Goal: Information Seeking & Learning: Learn about a topic

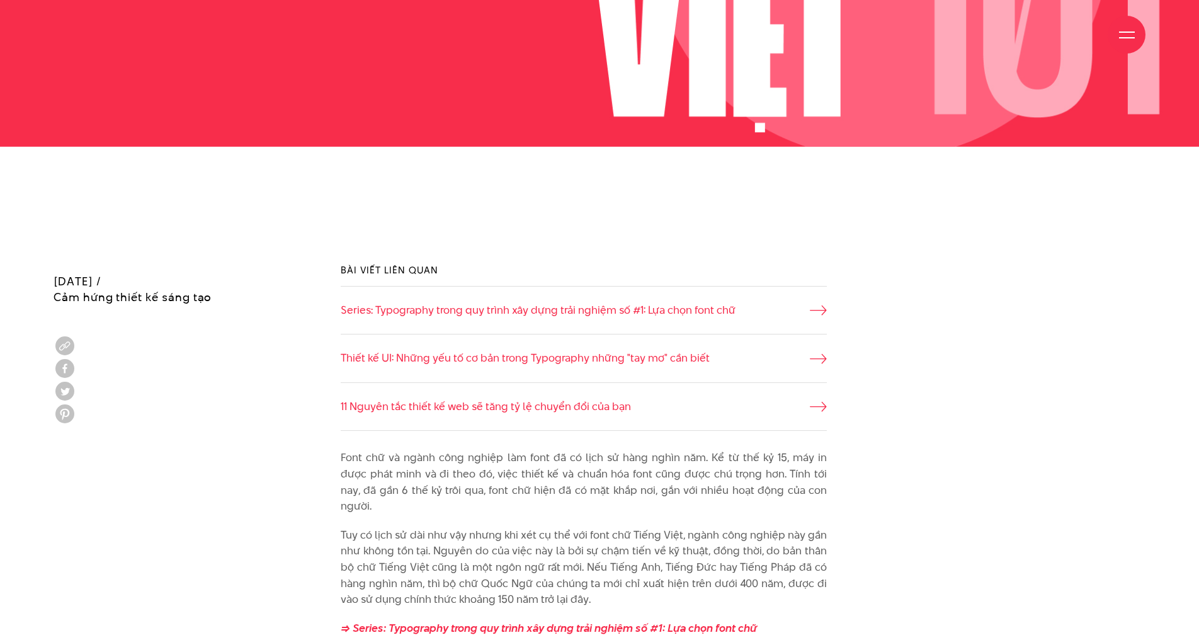
scroll to position [917, 0]
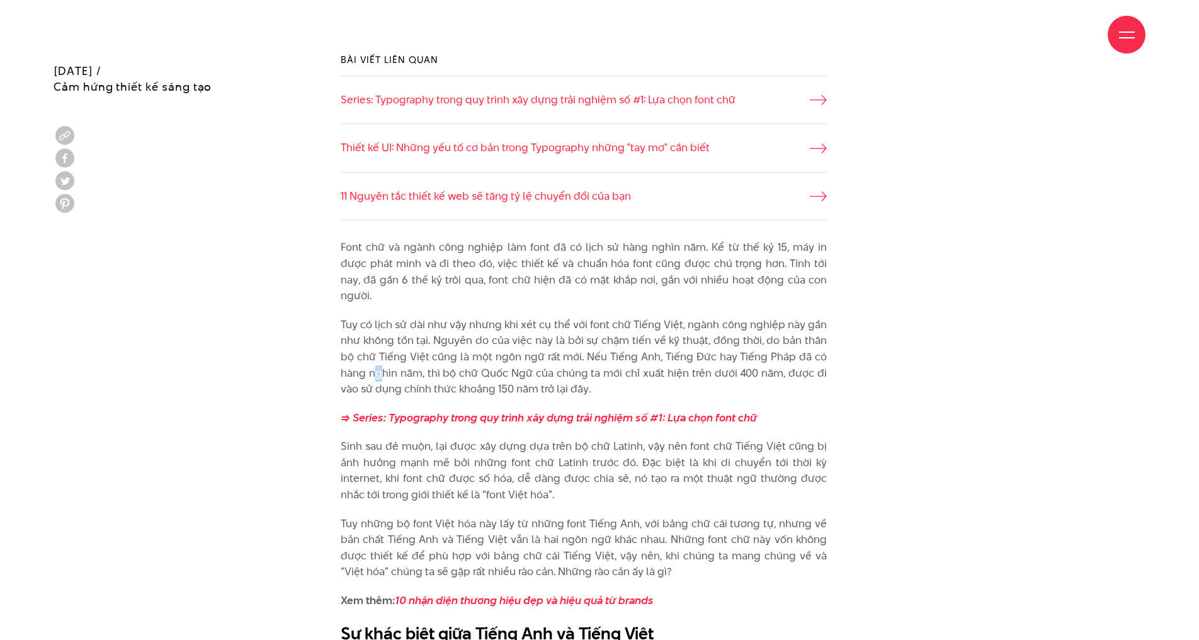
drag, startPoint x: 373, startPoint y: 353, endPoint x: 402, endPoint y: 363, distance: 30.3
click at [402, 363] on p "Tuy có lịch sử dài như vậy nhưng khi xét cụ thể với font chữ Tiếng Việt, ngành …" at bounding box center [584, 357] width 486 height 81
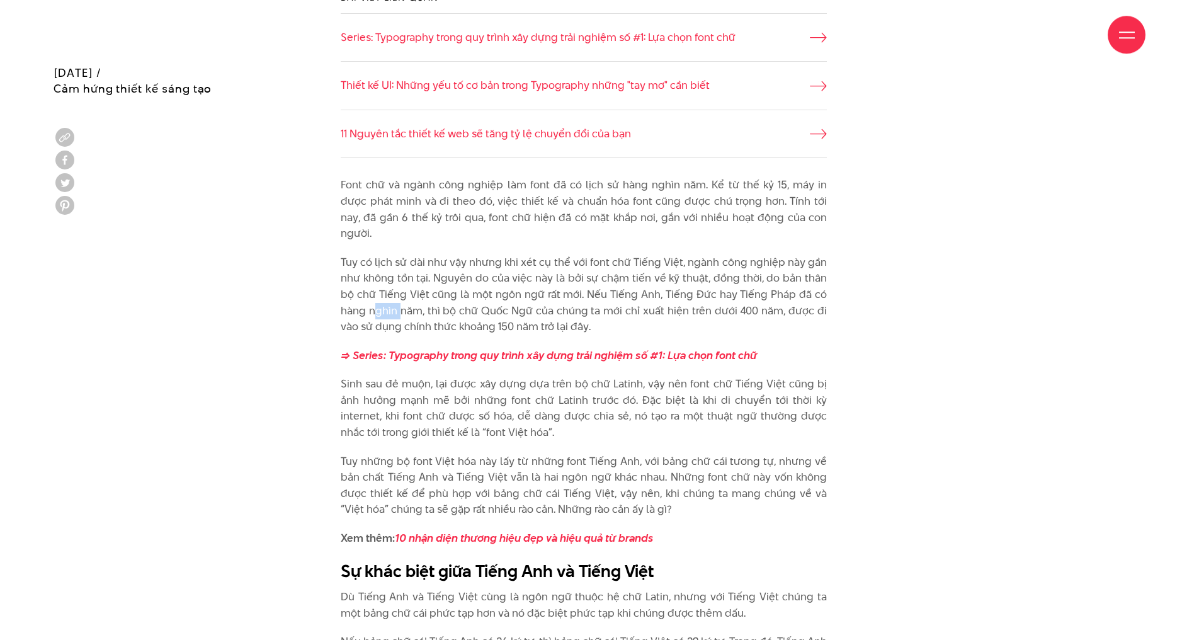
scroll to position [981, 0]
click at [428, 252] on p "Tuy có lịch sử dài như vậy nhưng khi xét cụ thể với font chữ Tiếng Việt, ngành …" at bounding box center [584, 292] width 486 height 81
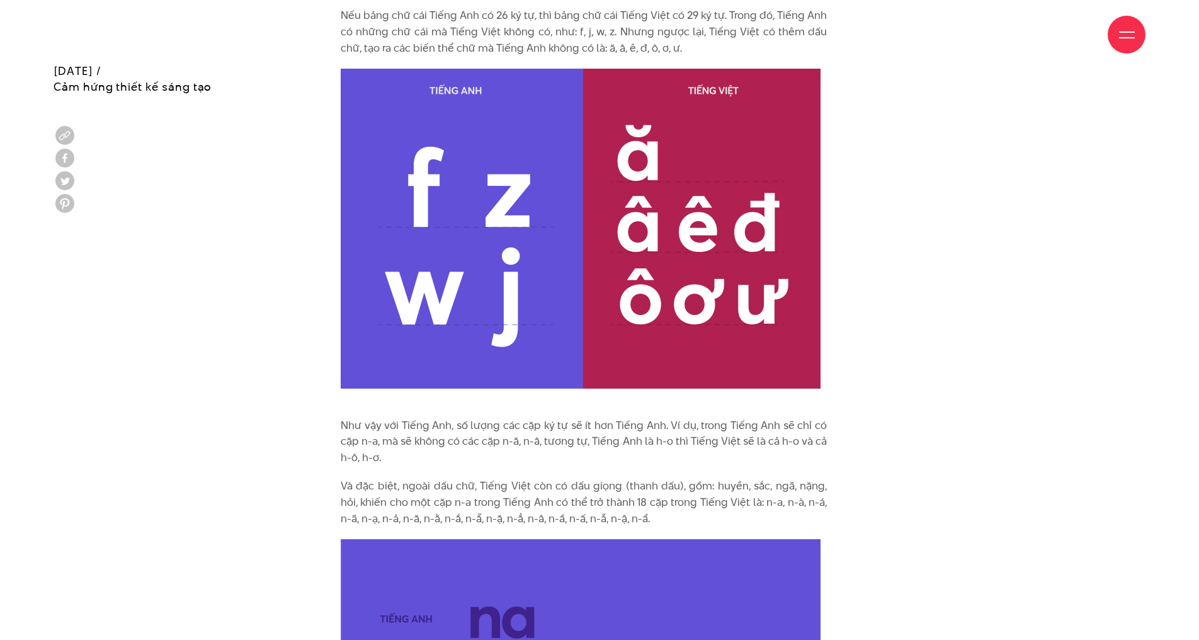
scroll to position [1605, 0]
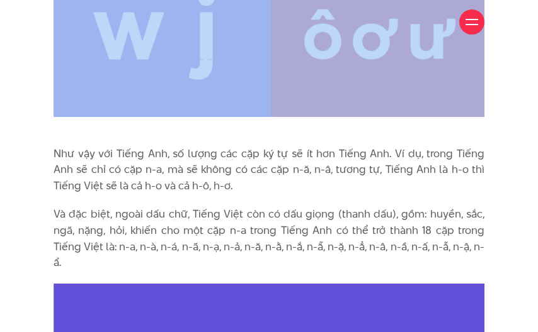
drag, startPoint x: 420, startPoint y: 8, endPoint x: 513, endPoint y: 76, distance: 114.8
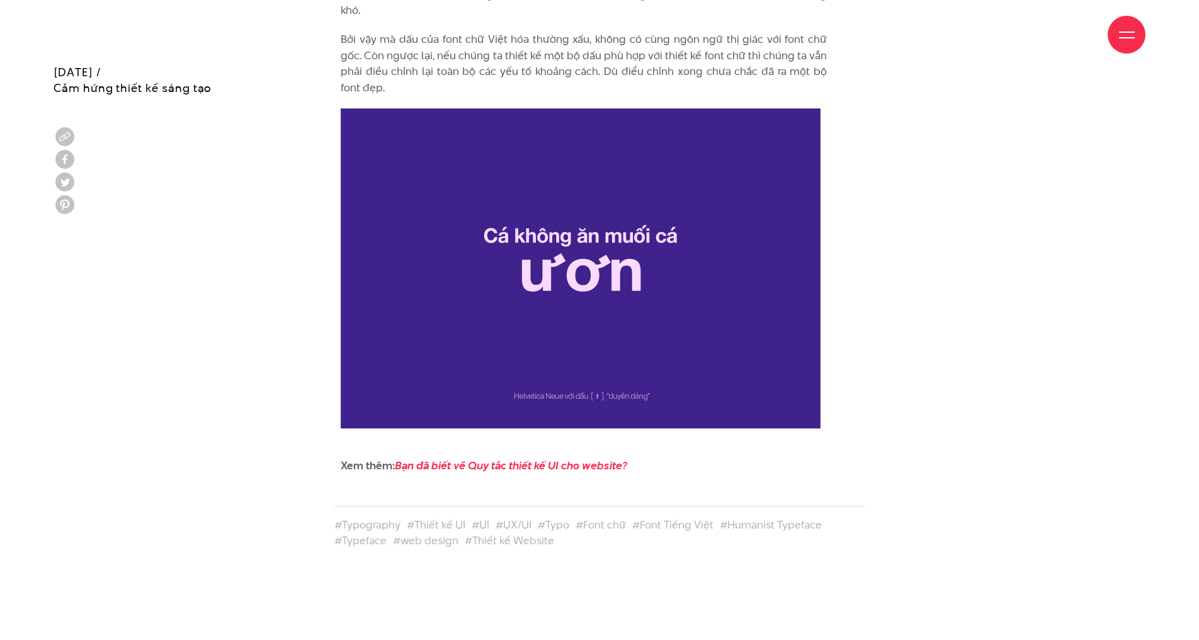
scroll to position [5393, 0]
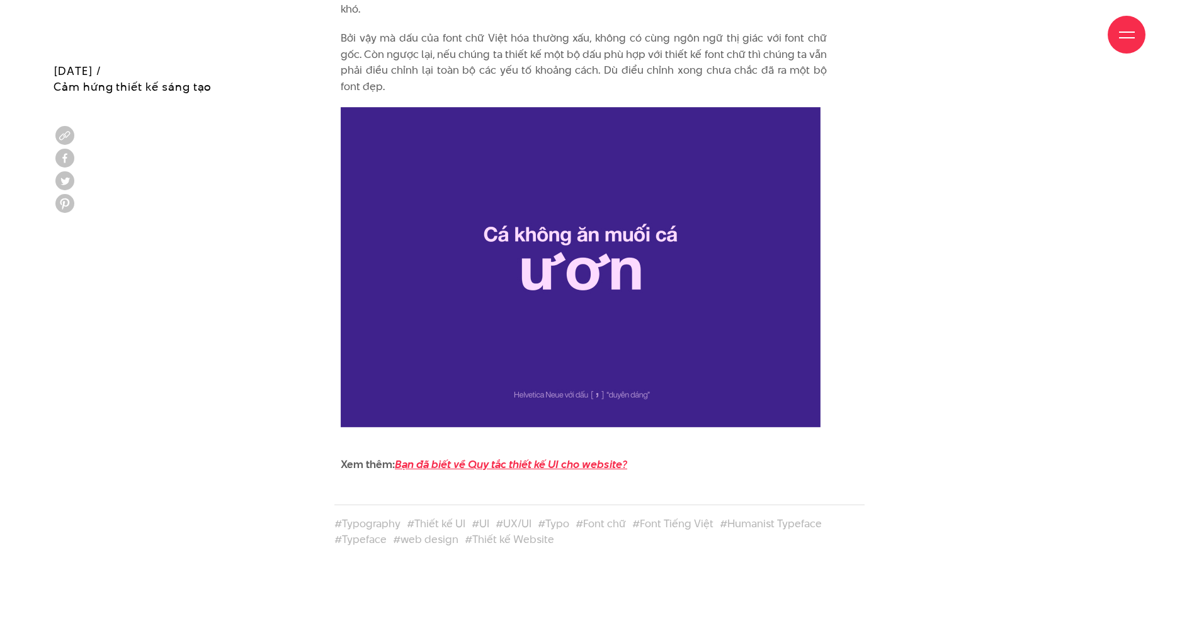
click at [531, 456] on em "Bạn đã biết về Quy tắc thiết kế UI cho website?" at bounding box center [511, 463] width 232 height 15
click at [612, 456] on em "Bạn đã biết về Quy tắc thiết kế UI cho website?" at bounding box center [511, 463] width 232 height 15
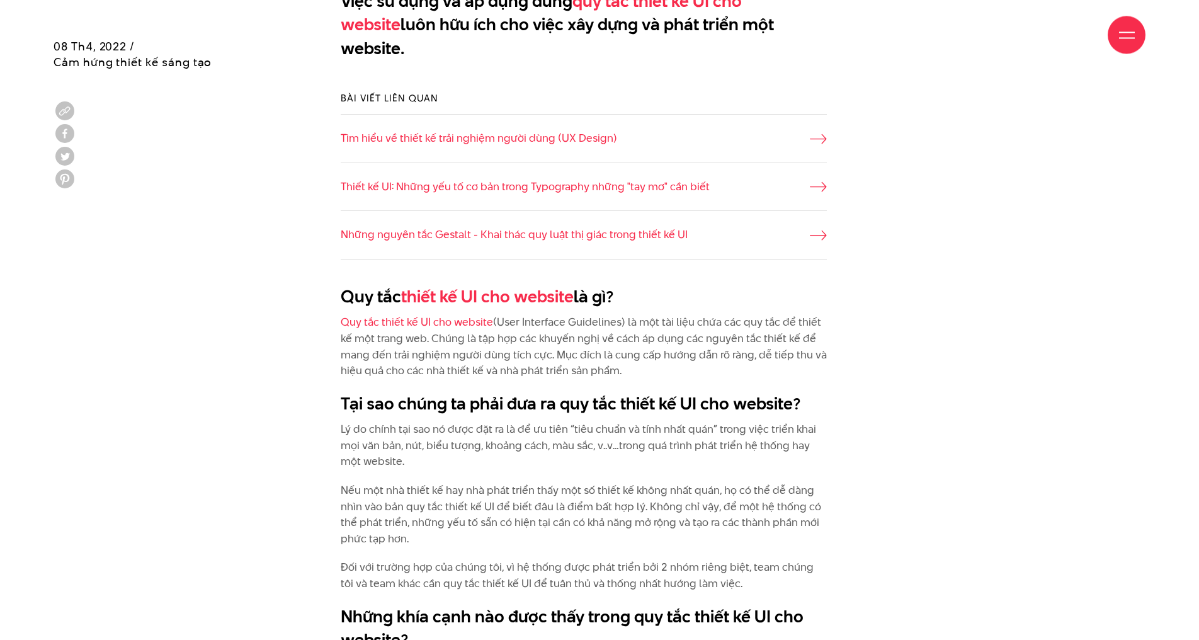
scroll to position [963, 0]
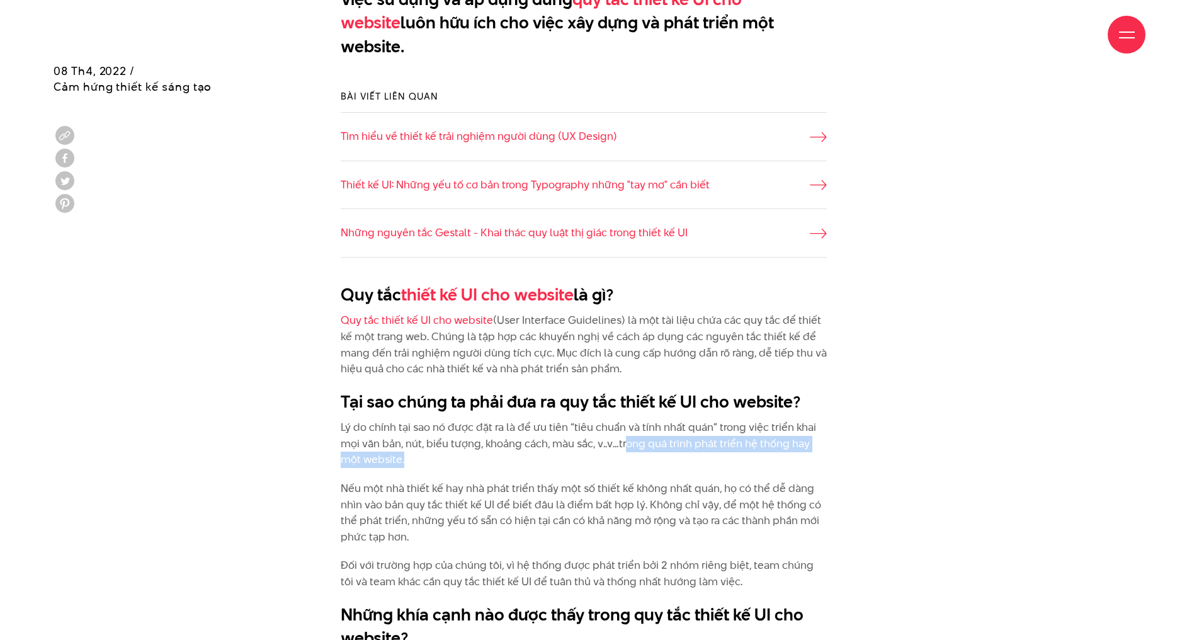
drag, startPoint x: 625, startPoint y: 448, endPoint x: 624, endPoint y: 461, distance: 12.7
click at [624, 461] on p "Lý do chính tại sao nó được đặt ra là để ưu tiên “tiêu chuẩn và tính nhất quán”…" at bounding box center [584, 443] width 486 height 48
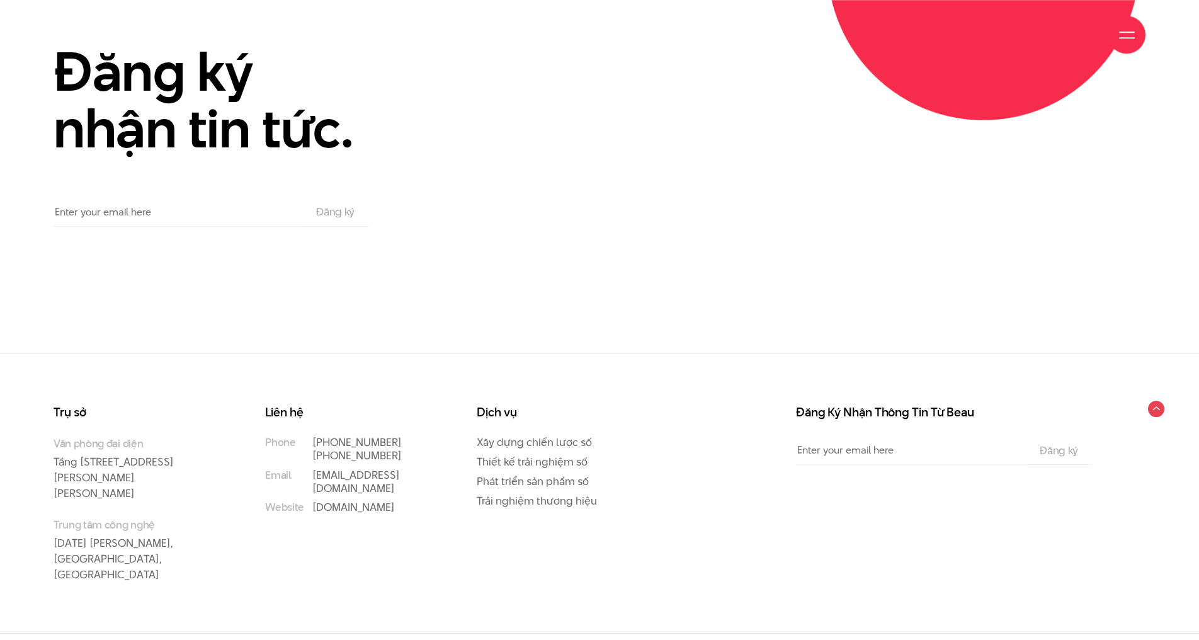
scroll to position [8646, 0]
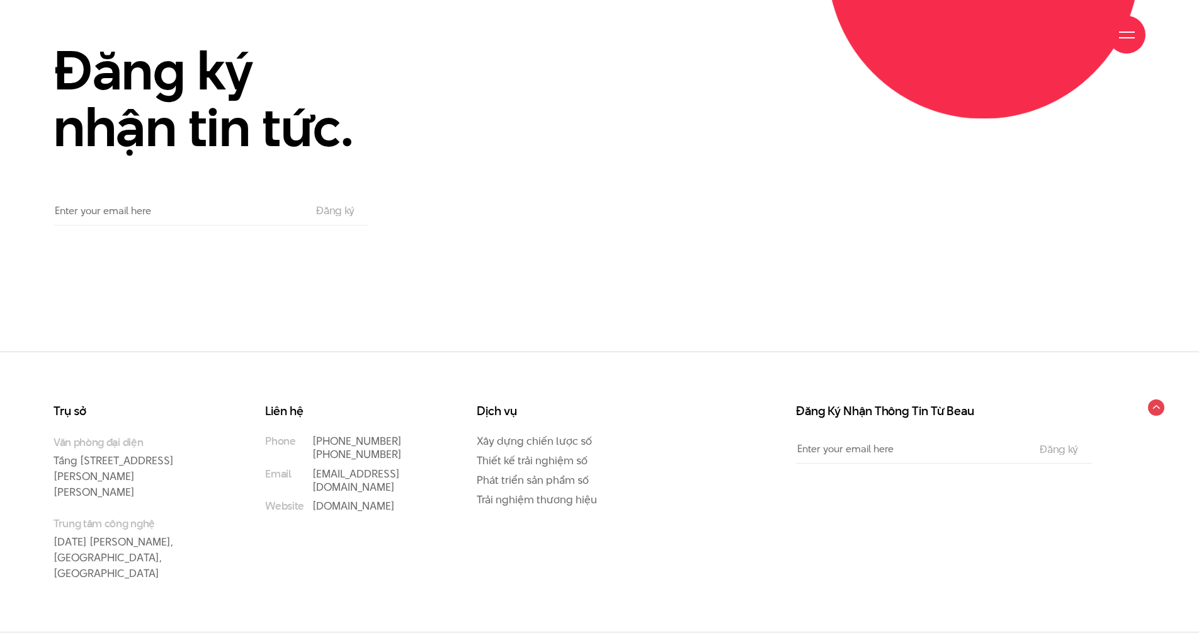
click at [915, 639] on link "Behance" at bounding box center [904, 650] width 43 height 15
